Goal: Task Accomplishment & Management: Manage account settings

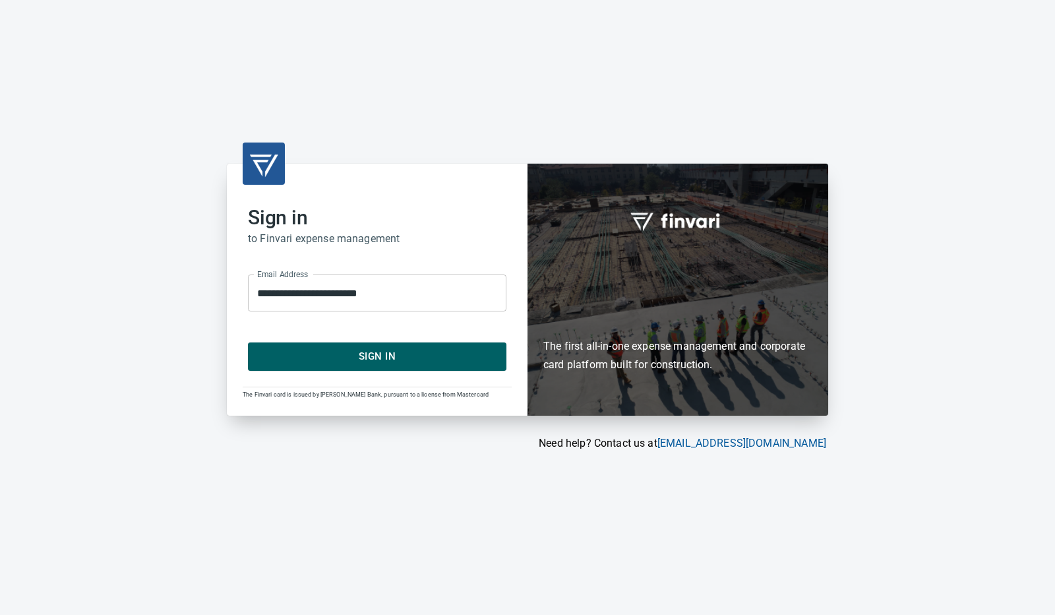
click at [386, 356] on span "Sign In" at bounding box center [376, 356] width 229 height 17
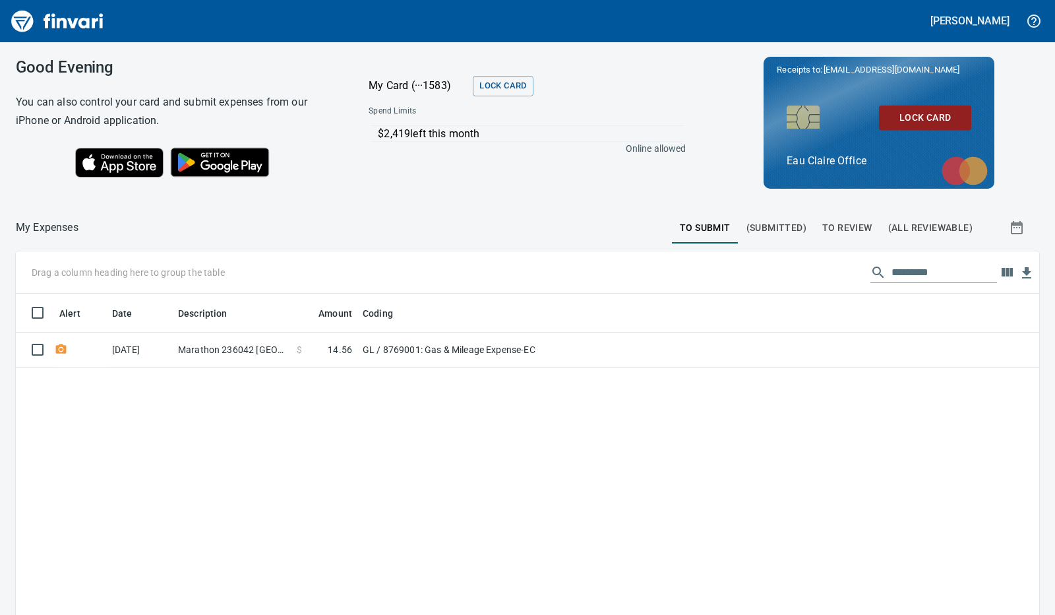
scroll to position [459, 1003]
click at [835, 228] on span "To Review" at bounding box center [847, 228] width 50 height 16
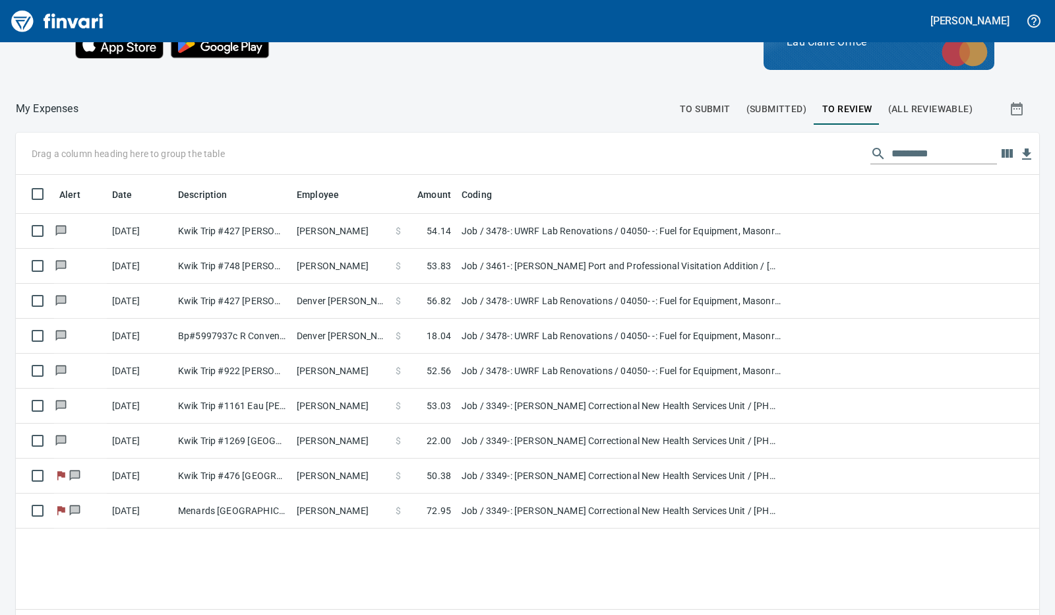
scroll to position [148, 0]
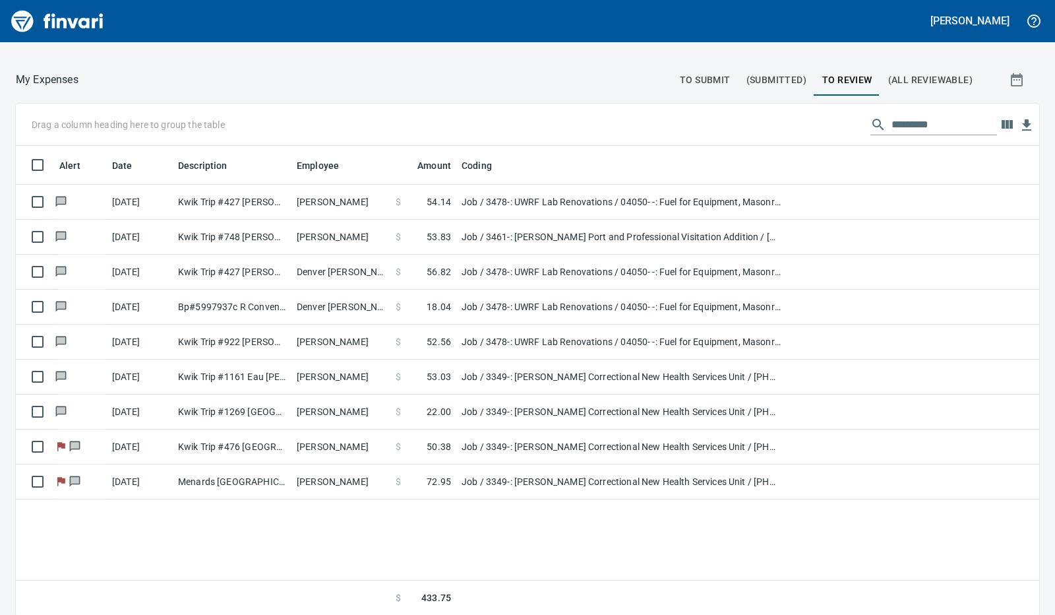
click at [487, 471] on td "Job / 3349-: [PERSON_NAME] Correctional New Health Services Unit / [PHONE_NUMBE…" at bounding box center [621, 481] width 330 height 35
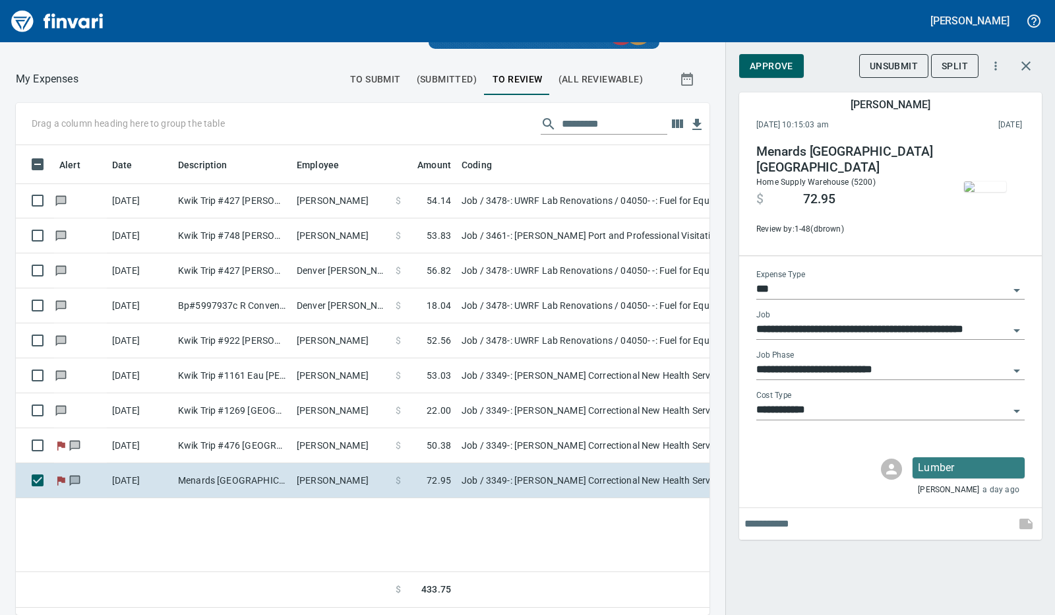
scroll to position [449, 663]
click at [773, 59] on span "Approve" at bounding box center [772, 66] width 44 height 16
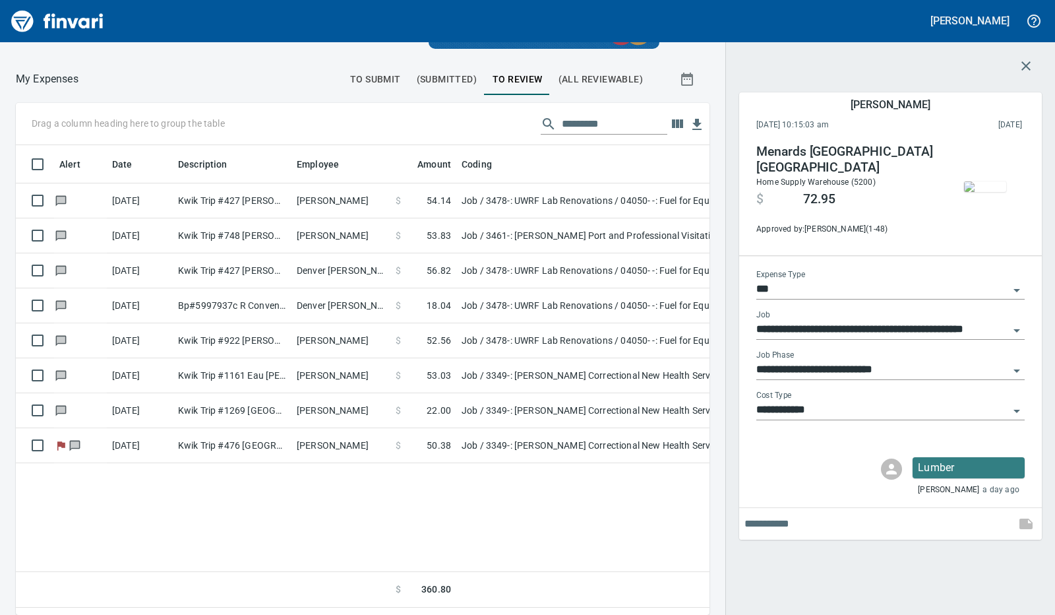
click at [546, 439] on td "Job / 3349-: [PERSON_NAME] Correctional New Health Services Unit / [PHONE_NUMBE…" at bounding box center [621, 445] width 330 height 35
type input "**********"
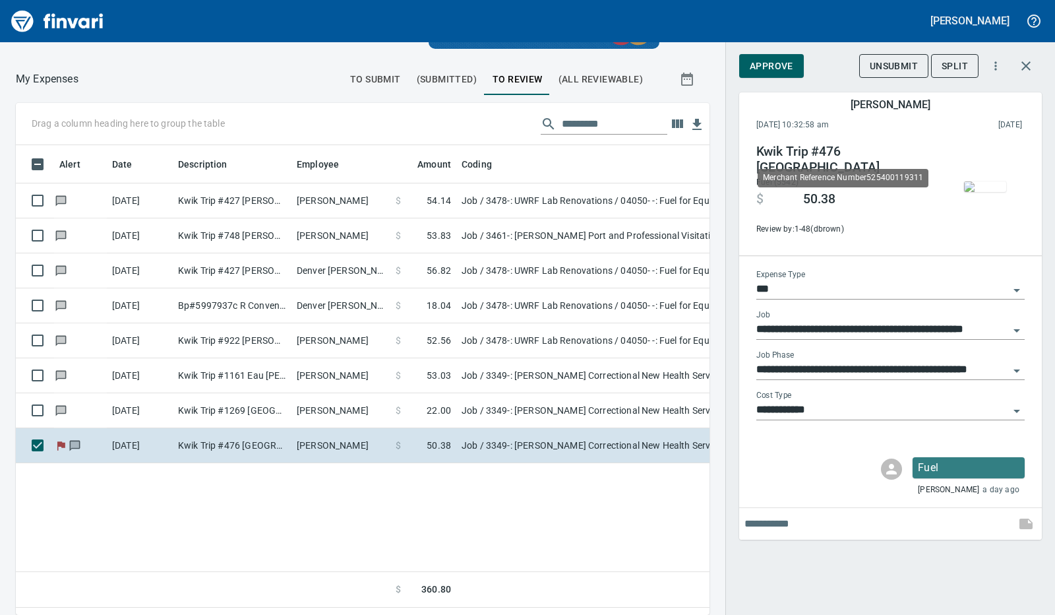
scroll to position [449, 673]
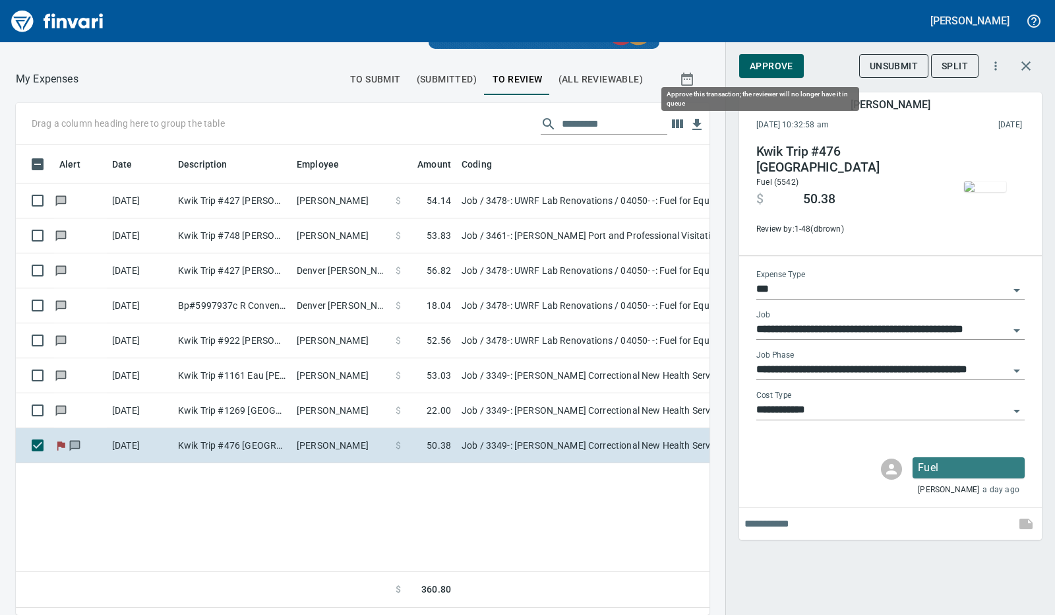
click at [768, 67] on span "Approve" at bounding box center [772, 66] width 44 height 16
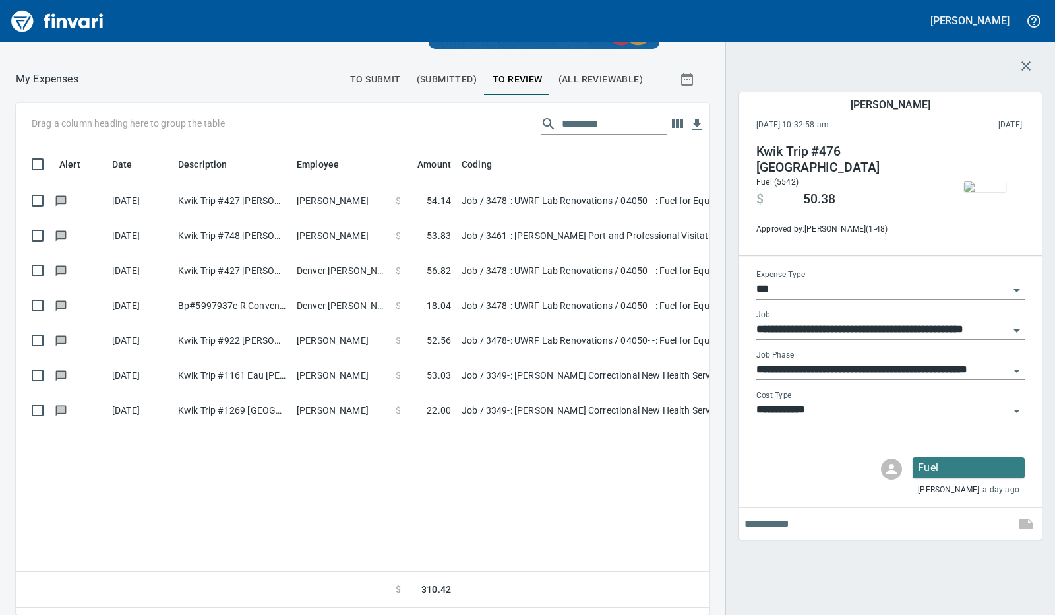
click at [348, 398] on td "[PERSON_NAME]" at bounding box center [340, 410] width 99 height 35
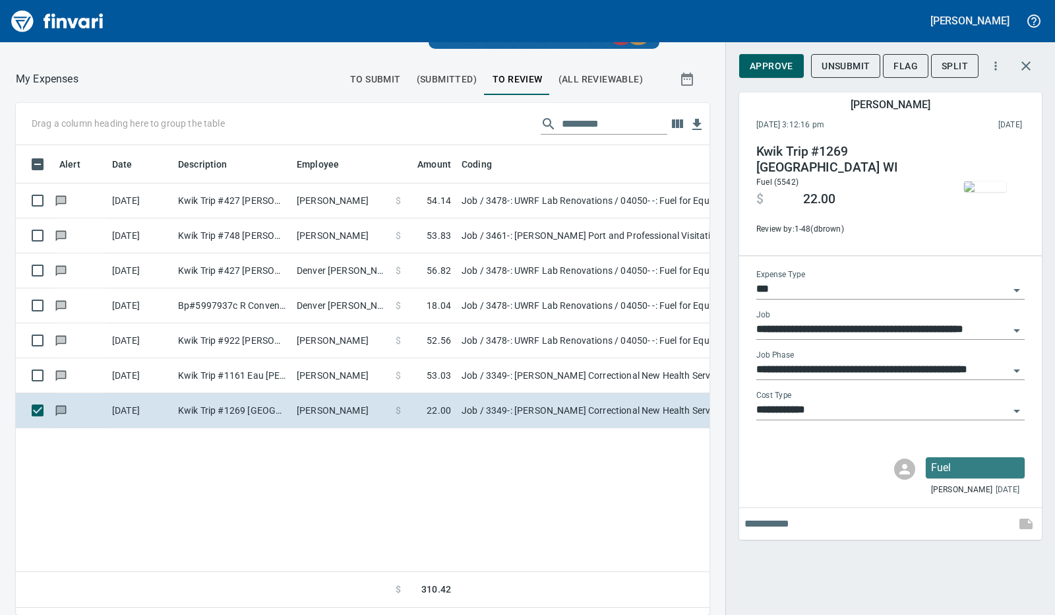
scroll to position [449, 673]
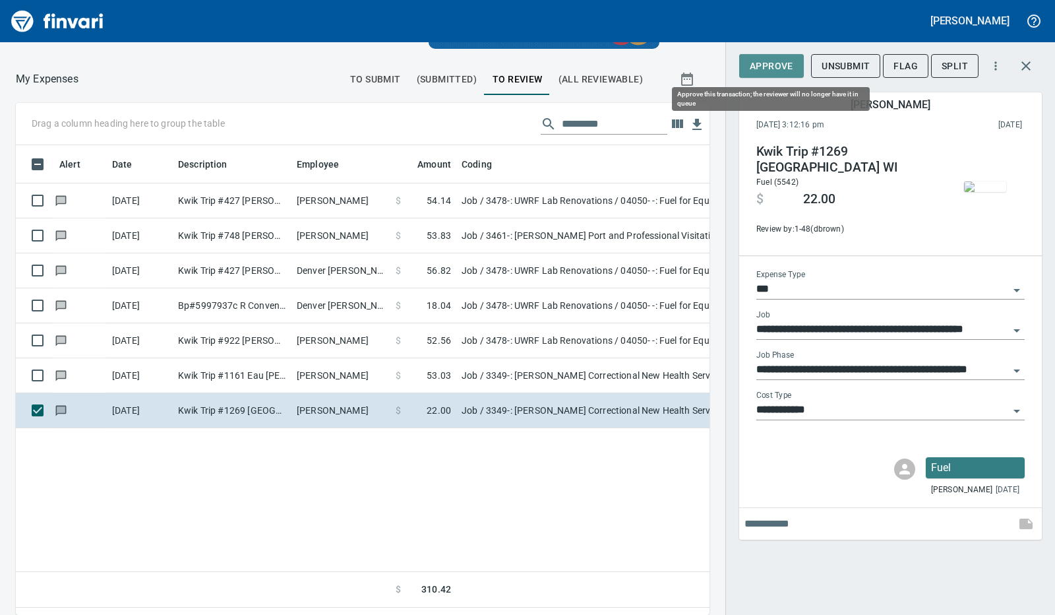
click at [772, 67] on span "Approve" at bounding box center [772, 66] width 44 height 16
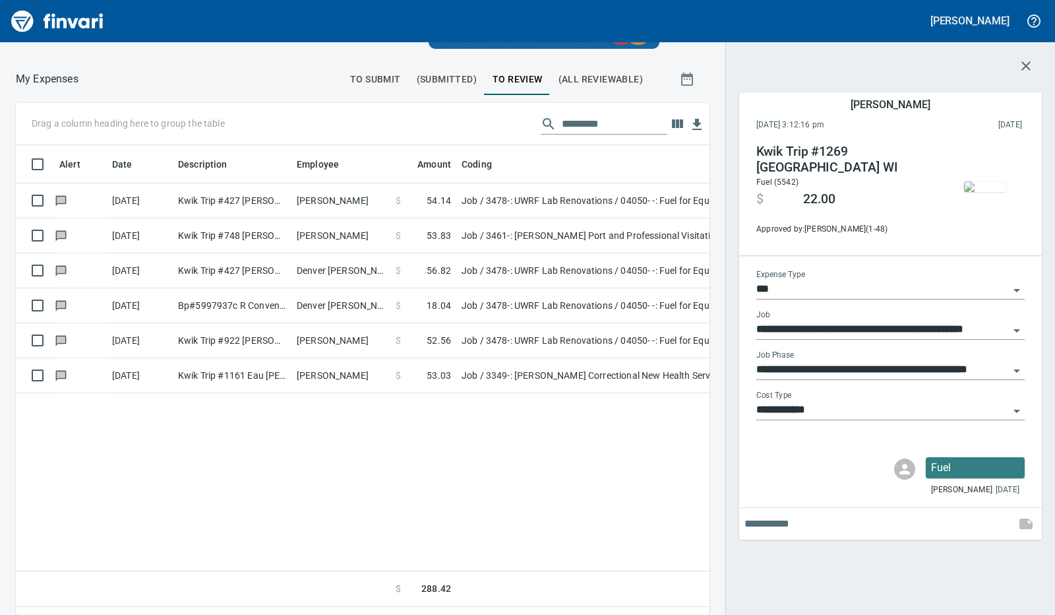
click at [352, 375] on td "[PERSON_NAME]" at bounding box center [340, 375] width 99 height 35
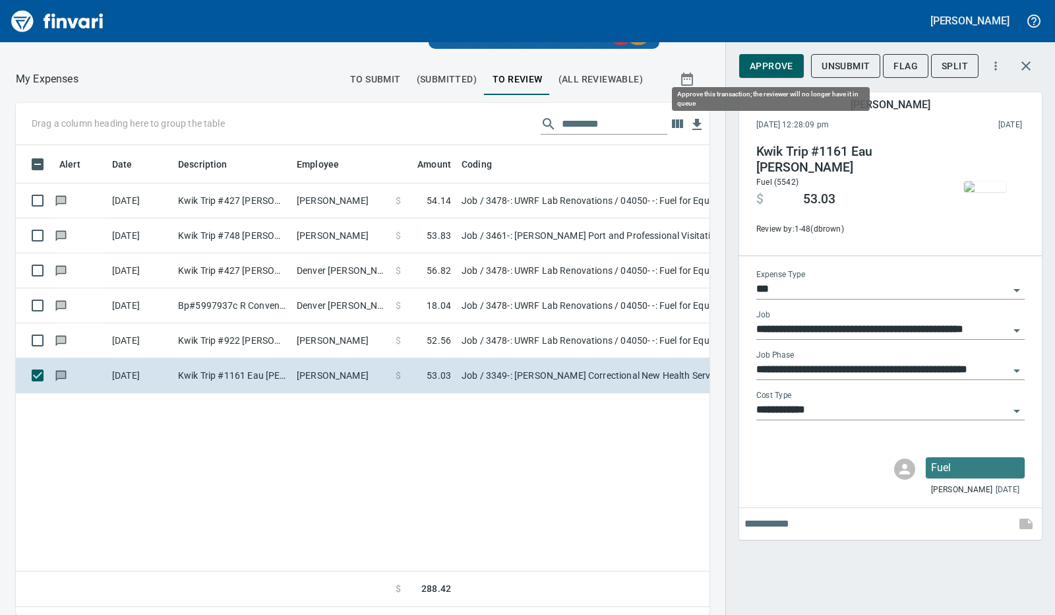
click at [768, 71] on span "Approve" at bounding box center [772, 66] width 44 height 16
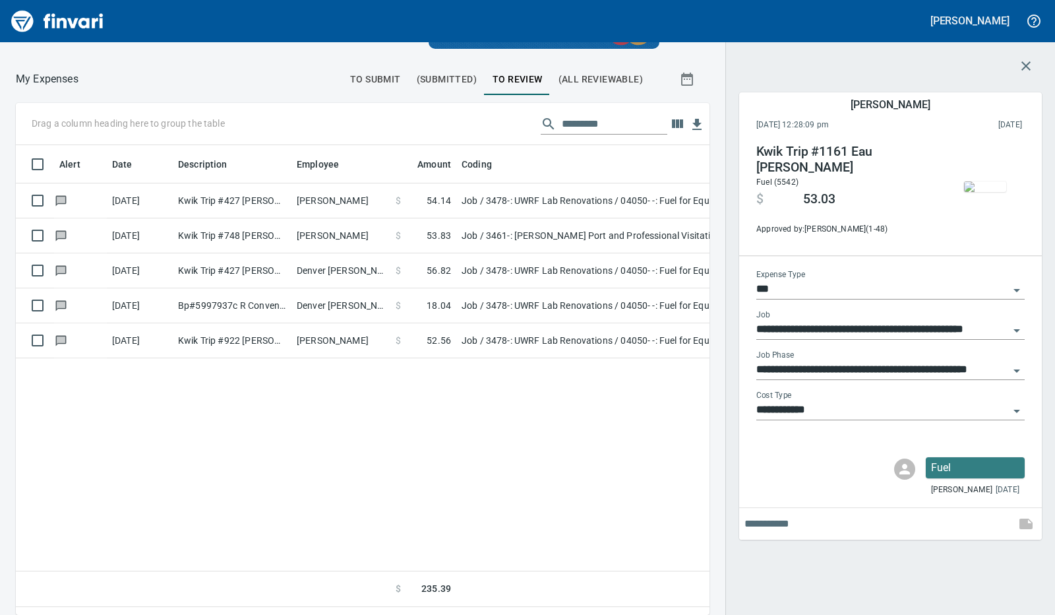
click at [348, 334] on td "[PERSON_NAME]" at bounding box center [340, 340] width 99 height 35
type input "**********"
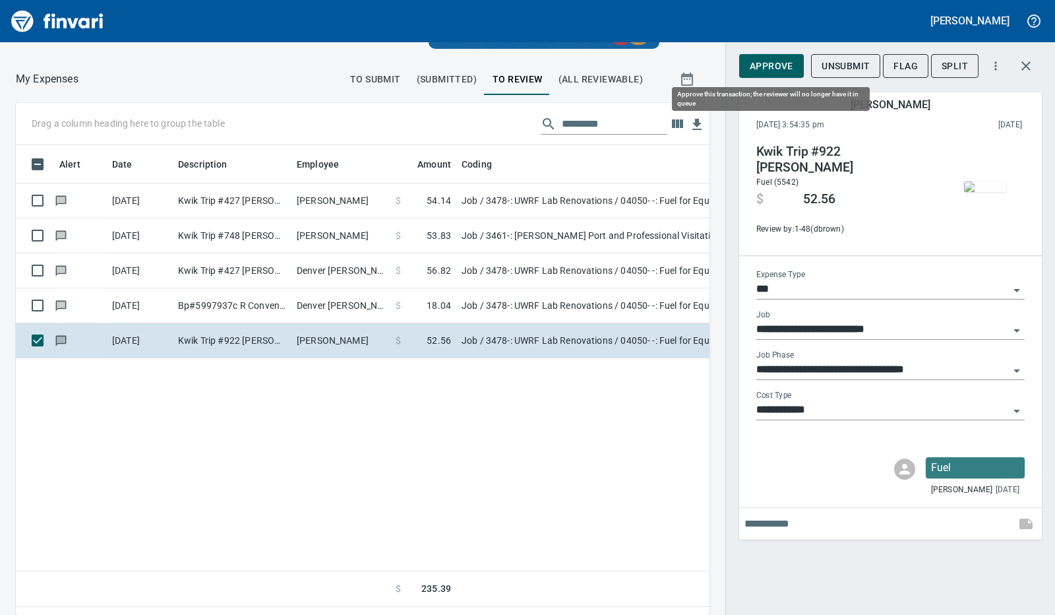
click at [770, 55] on button "Approve" at bounding box center [771, 66] width 65 height 24
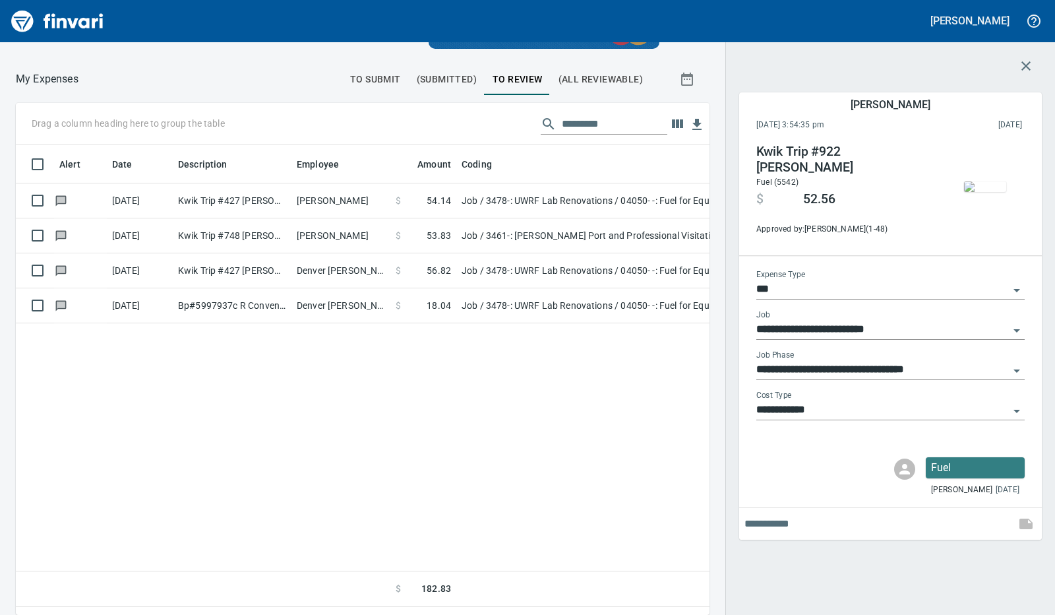
scroll to position [449, 663]
click at [352, 309] on td "Denver [PERSON_NAME]" at bounding box center [340, 305] width 99 height 35
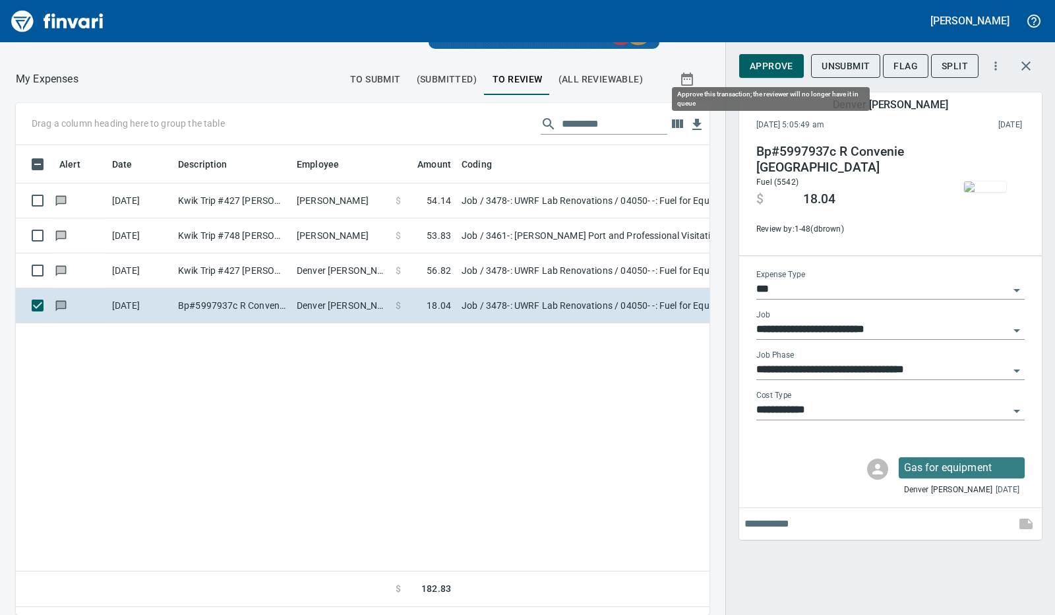
click at [762, 71] on span "Approve" at bounding box center [772, 66] width 44 height 16
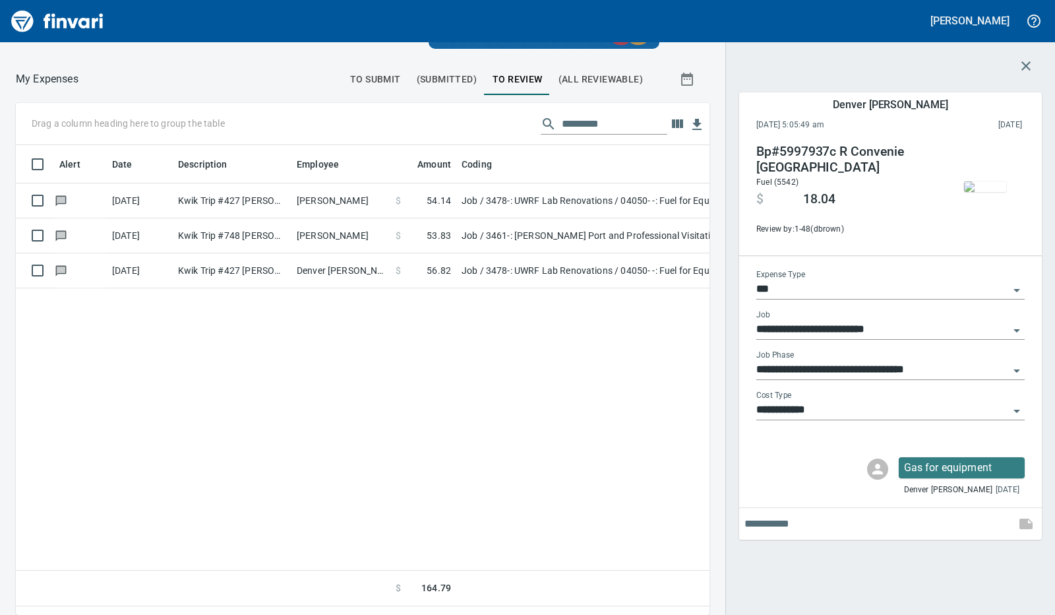
scroll to position [449, 663]
click at [323, 268] on td "Denver [PERSON_NAME]" at bounding box center [340, 270] width 99 height 35
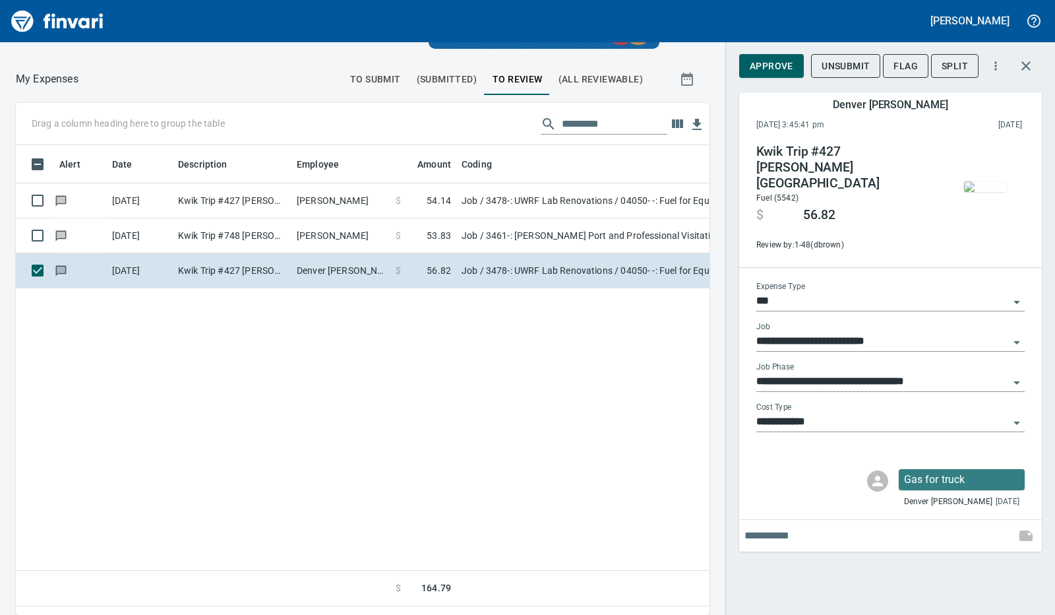
scroll to position [449, 663]
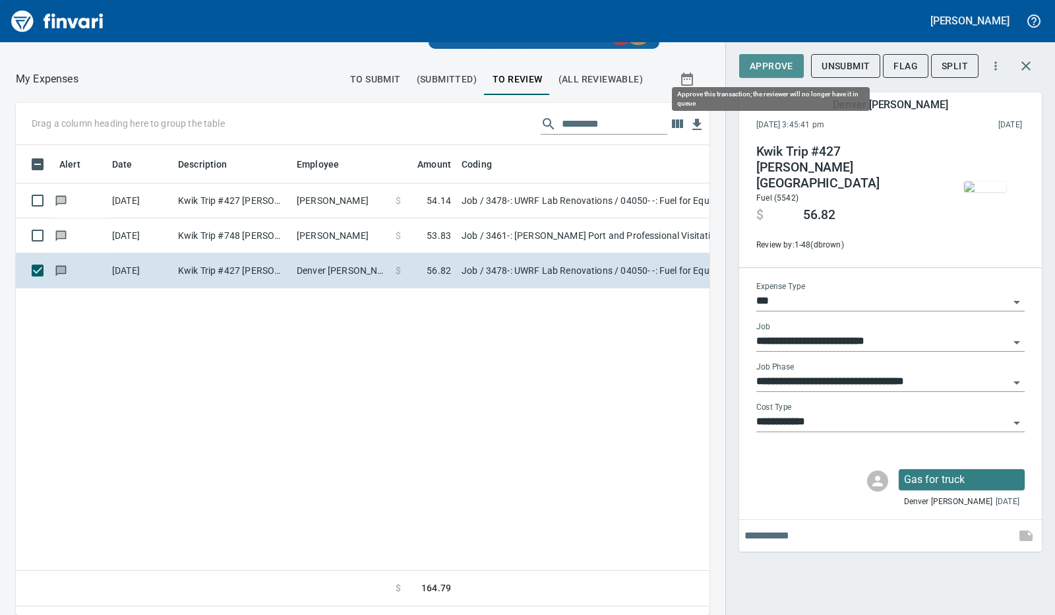
click at [764, 65] on span "Approve" at bounding box center [772, 66] width 44 height 16
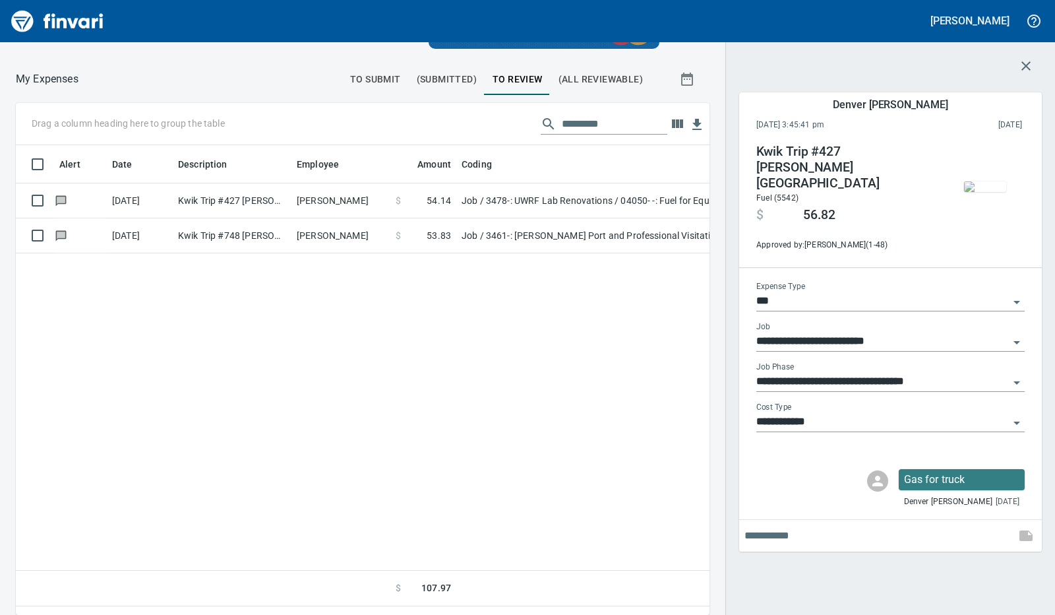
click at [375, 237] on td "[PERSON_NAME]" at bounding box center [340, 235] width 99 height 35
type input "**********"
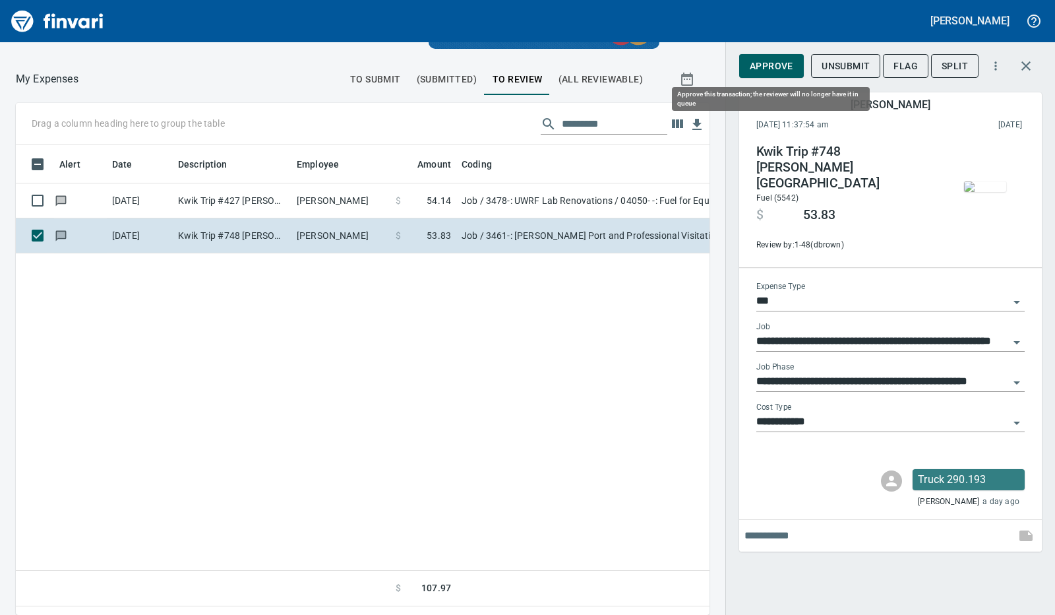
click at [767, 67] on span "Approve" at bounding box center [772, 66] width 44 height 16
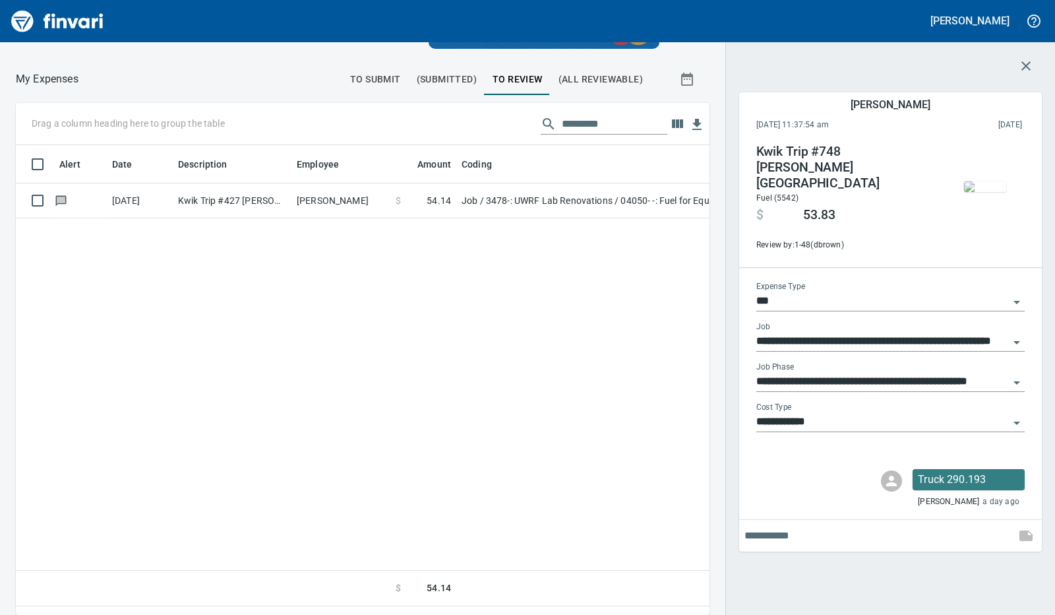
scroll to position [449, 663]
click at [306, 205] on td "[PERSON_NAME]" at bounding box center [340, 200] width 99 height 35
type input "**********"
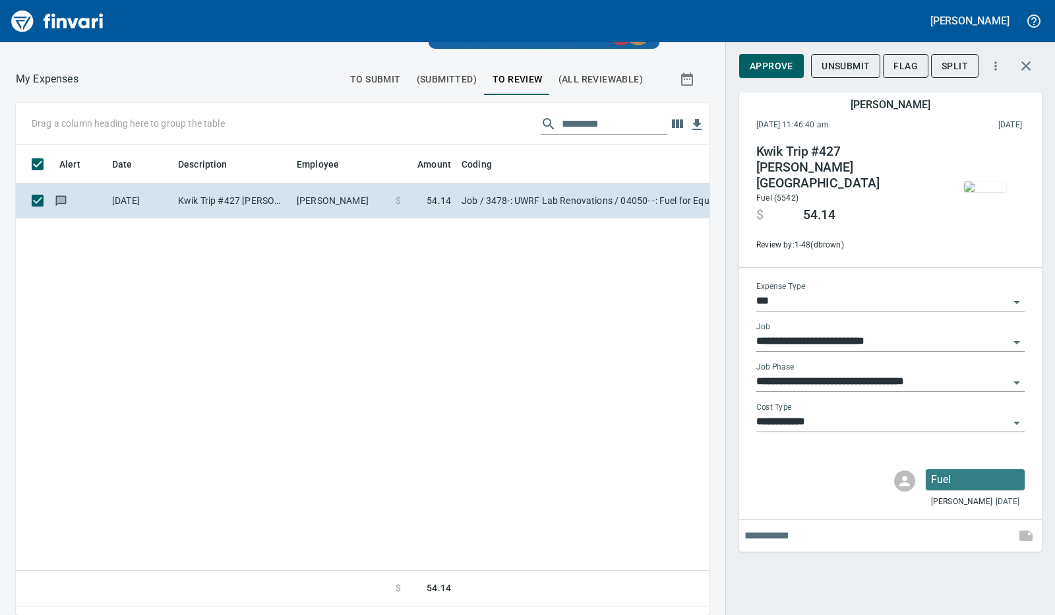
scroll to position [449, 663]
click at [761, 59] on span "Approve" at bounding box center [772, 66] width 44 height 16
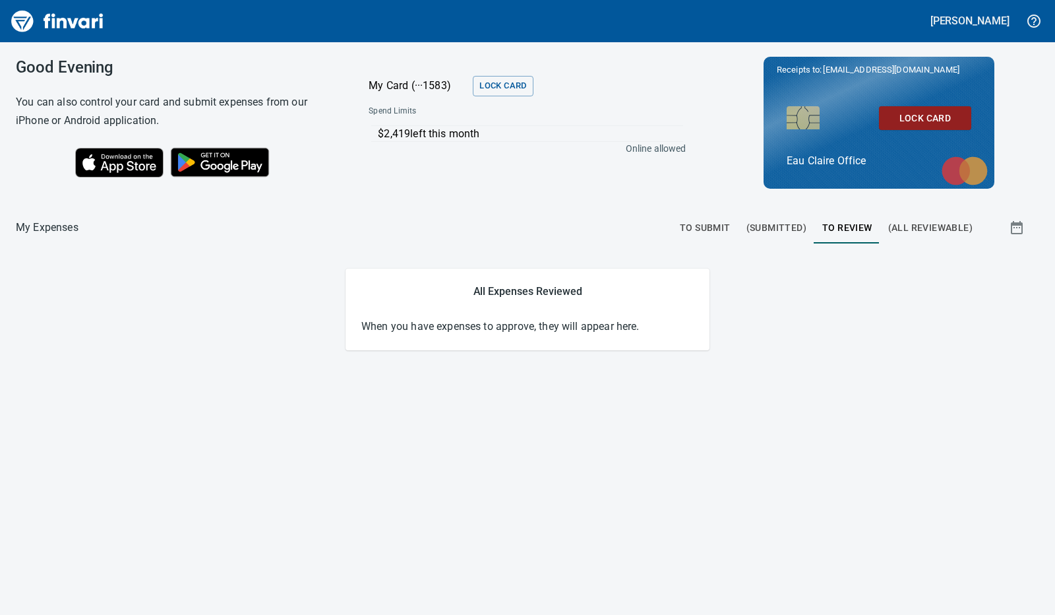
scroll to position [0, 0]
